Goal: Transaction & Acquisition: Purchase product/service

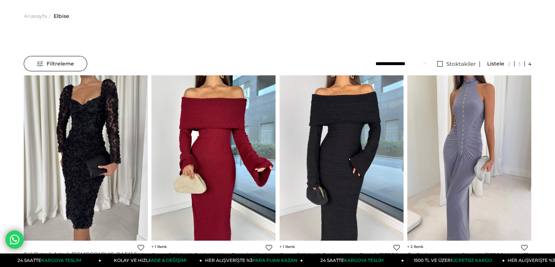
scroll to position [37, 0]
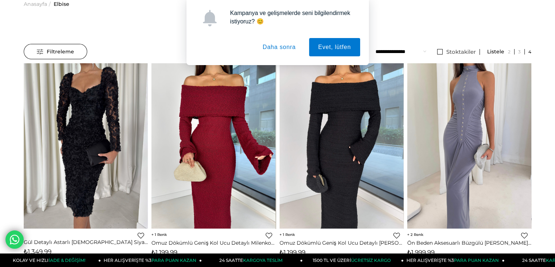
click at [277, 47] on button "Daha sonra" at bounding box center [279, 47] width 51 height 18
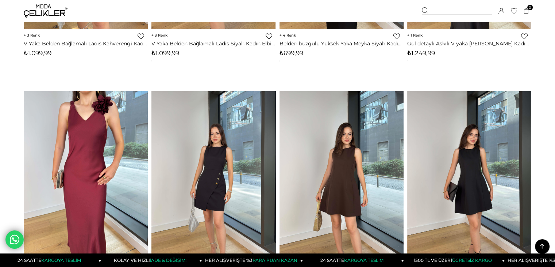
scroll to position [2300, 0]
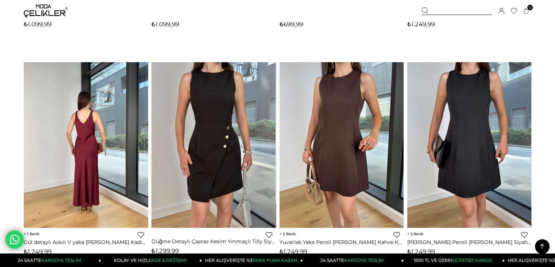
click at [104, 147] on img at bounding box center [86, 144] width 124 height 165
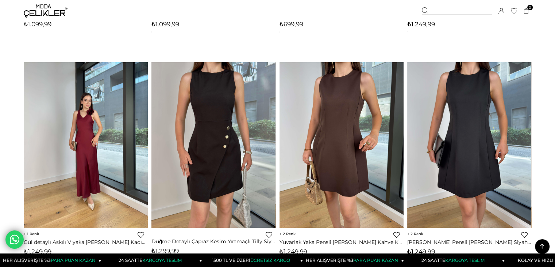
drag, startPoint x: 82, startPoint y: 132, endPoint x: 77, endPoint y: 135, distance: 6.1
click at [82, 132] on img at bounding box center [86, 144] width 124 height 165
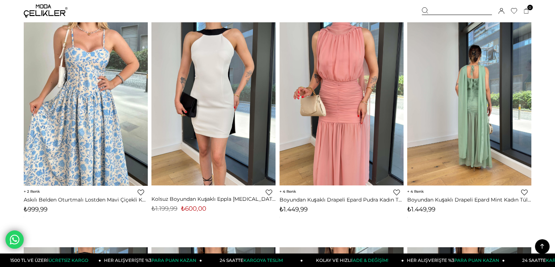
scroll to position [3396, 0]
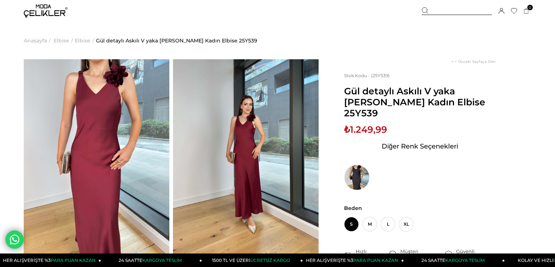
click at [78, 88] on img at bounding box center [97, 156] width 146 height 194
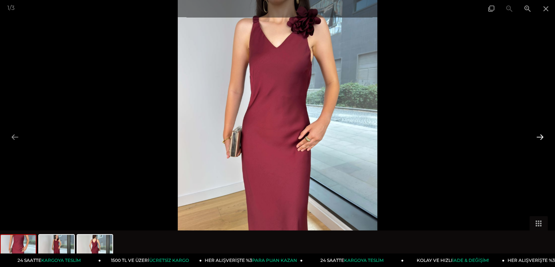
click at [536, 136] on button at bounding box center [540, 137] width 15 height 14
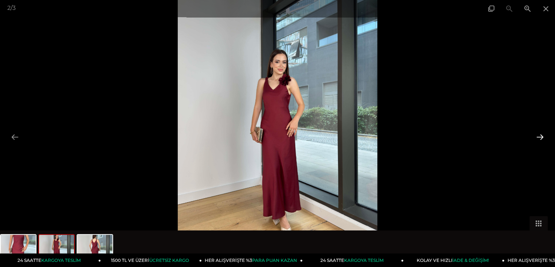
click at [536, 136] on button at bounding box center [540, 137] width 15 height 14
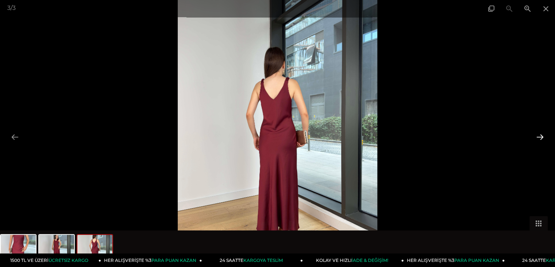
click at [536, 136] on button at bounding box center [540, 137] width 15 height 14
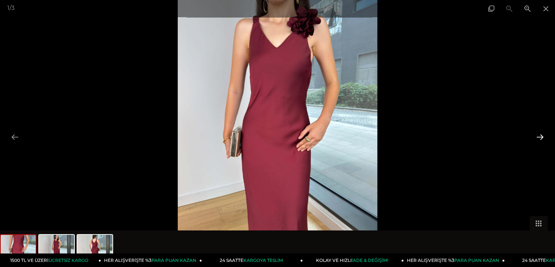
click at [536, 136] on button at bounding box center [540, 137] width 15 height 14
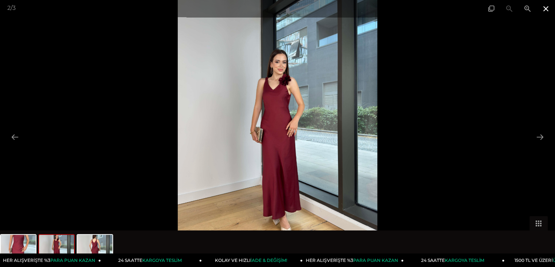
click at [547, 9] on span at bounding box center [546, 8] width 18 height 17
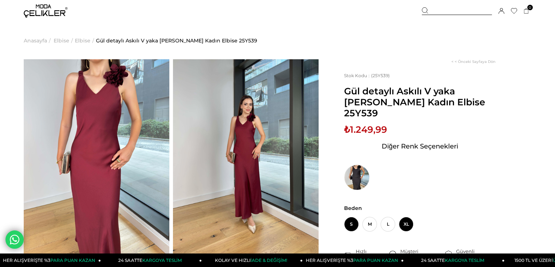
click at [406, 217] on span "XL" at bounding box center [406, 224] width 15 height 15
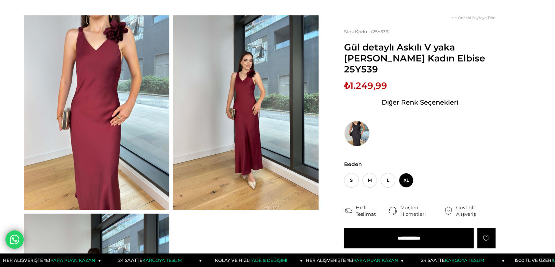
scroll to position [110, 0]
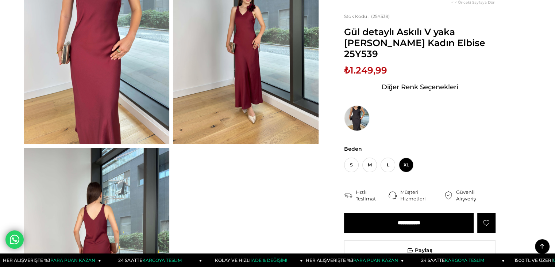
click at [410, 214] on input "**********" at bounding box center [409, 222] width 130 height 20
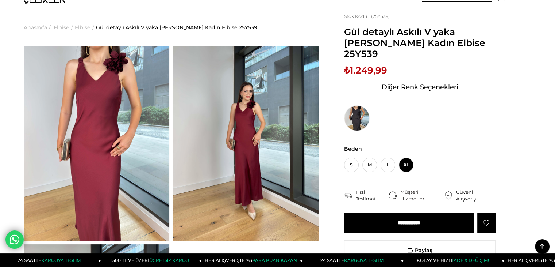
scroll to position [0, 0]
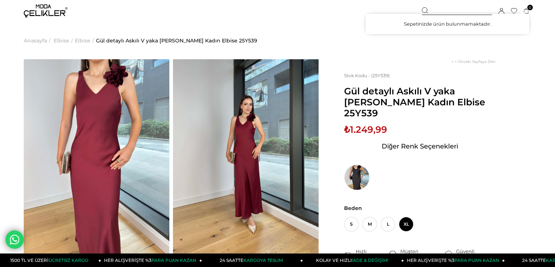
click at [529, 13] on icon at bounding box center [526, 10] width 4 height 5
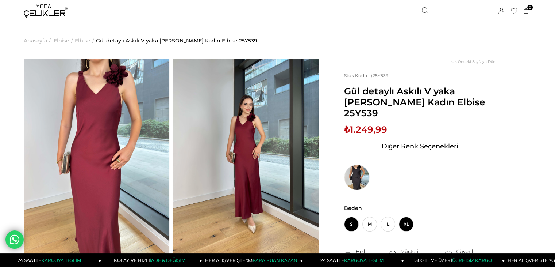
click at [408, 217] on span "XL" at bounding box center [406, 224] width 15 height 15
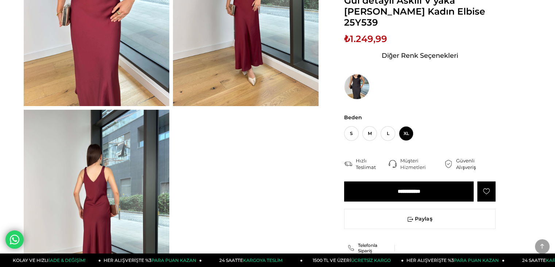
scroll to position [183, 0]
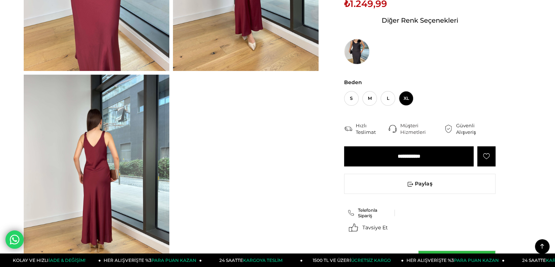
click at [410, 151] on input "**********" at bounding box center [409, 156] width 130 height 20
click at [415, 147] on input "**********" at bounding box center [409, 156] width 130 height 20
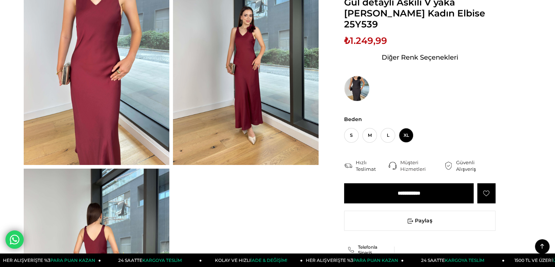
scroll to position [0, 0]
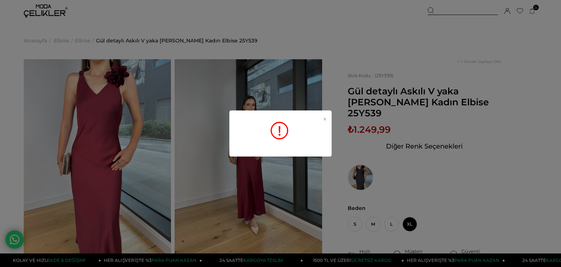
click at [324, 118] on link "x" at bounding box center [324, 130] width 3 height 29
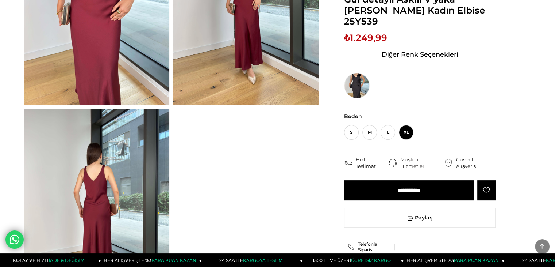
scroll to position [219, 0]
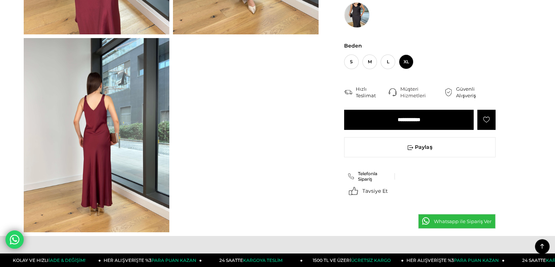
click at [395, 110] on input "**********" at bounding box center [409, 120] width 130 height 20
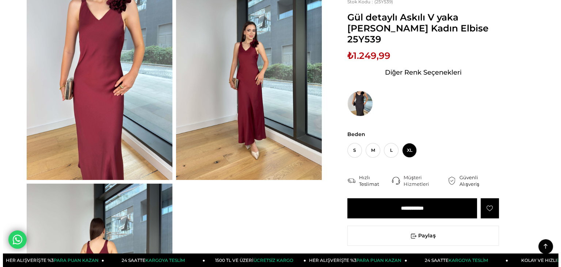
scroll to position [0, 0]
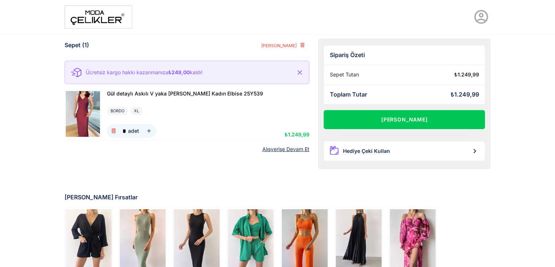
click at [85, 21] on img at bounding box center [99, 16] width 68 height 23
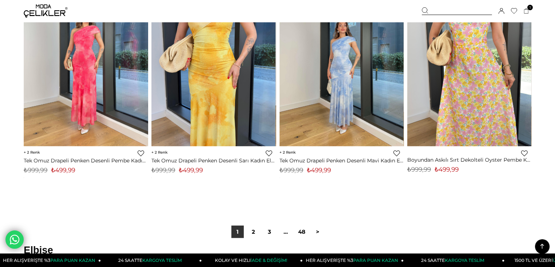
scroll to position [4491, 0]
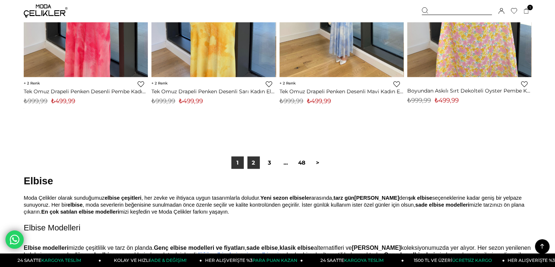
click at [250, 159] on link "2" at bounding box center [254, 162] width 12 height 12
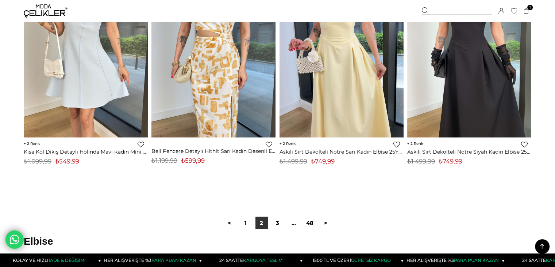
scroll to position [4564, 0]
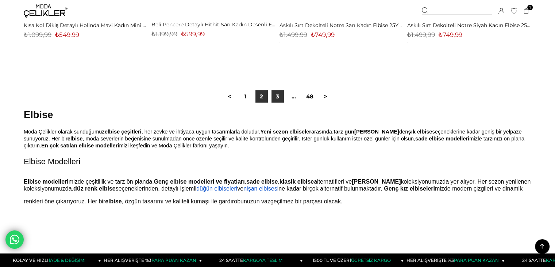
click at [279, 98] on link "3" at bounding box center [278, 96] width 12 height 12
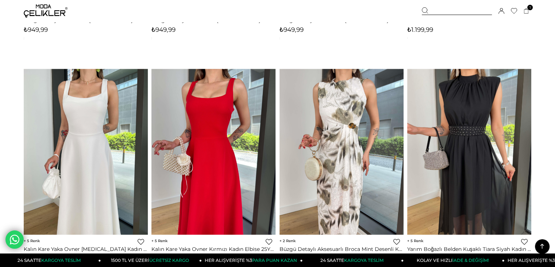
scroll to position [1205, 0]
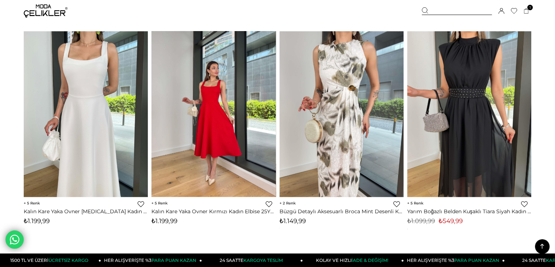
click at [215, 98] on img at bounding box center [214, 113] width 124 height 165
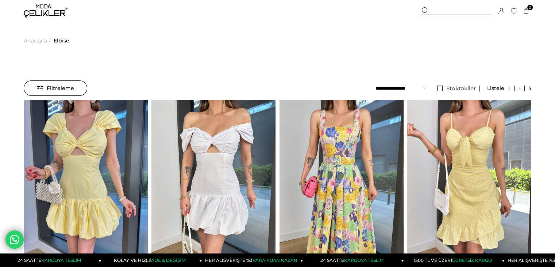
click at [392, 88] on select "**********" at bounding box center [401, 87] width 51 height 15
click at [254, 87] on div "Filtreleme Filtreleme Sıralama Filtreleme Stoktakiler Kategoriler Elbise Elbise…" at bounding box center [278, 88] width 508 height 16
click at [66, 84] on span "Filtreleme" at bounding box center [55, 88] width 37 height 15
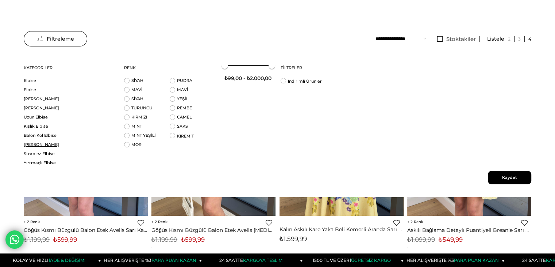
scroll to position [37, 0]
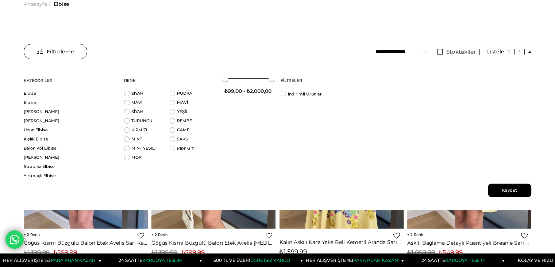
click at [56, 52] on span "Filtreleme" at bounding box center [55, 51] width 37 height 15
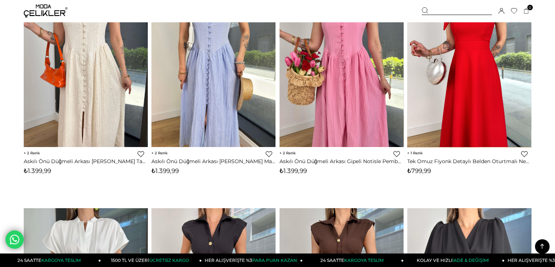
scroll to position [2994, 0]
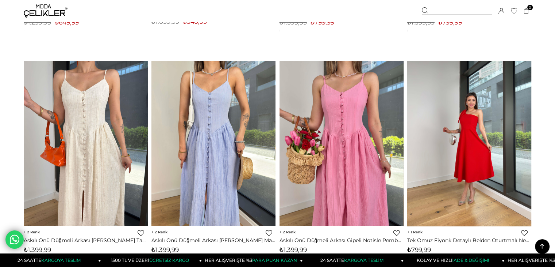
click at [462, 108] on img at bounding box center [469, 142] width 124 height 165
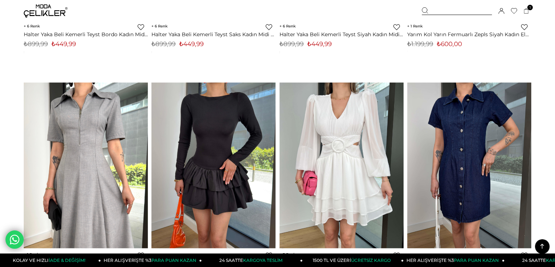
scroll to position [4551, 0]
